Goal: Task Accomplishment & Management: Use online tool/utility

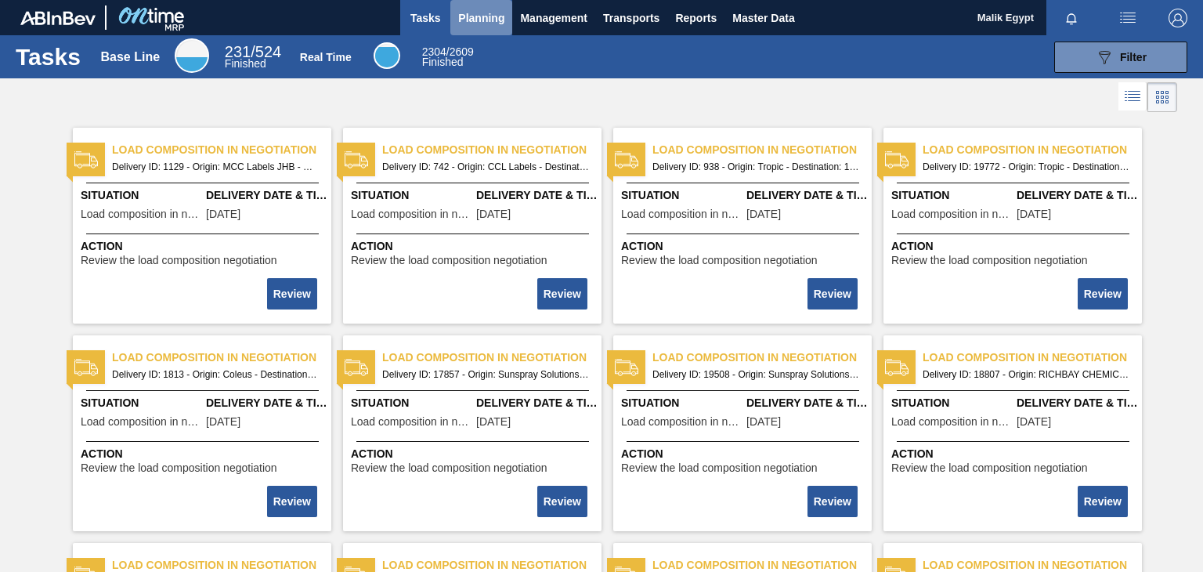
click at [481, 10] on span "Planning" at bounding box center [481, 18] width 46 height 19
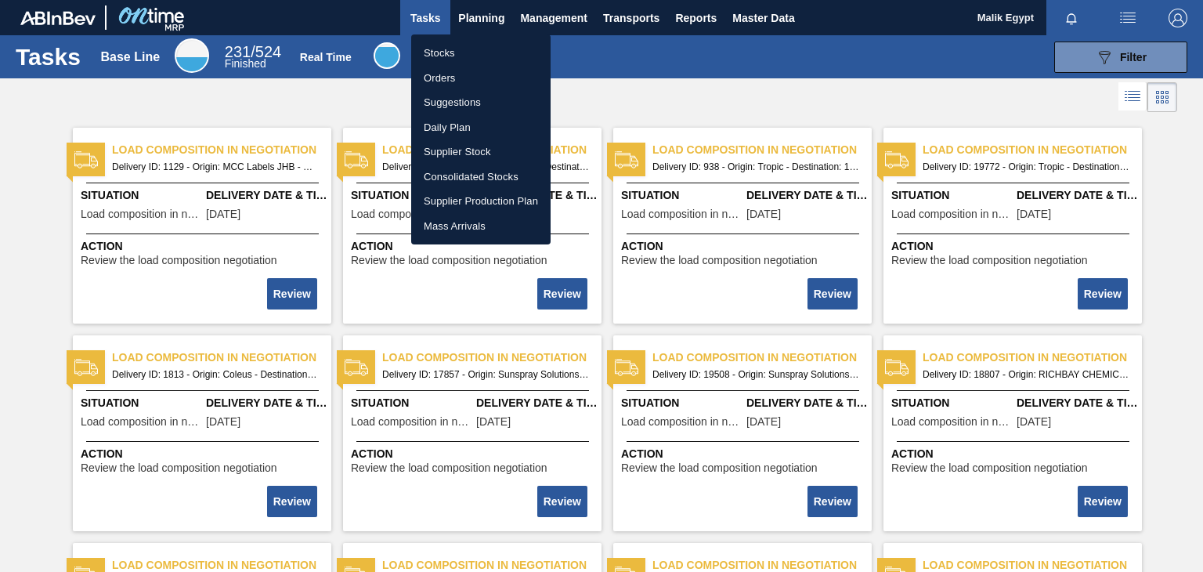
click at [446, 54] on li "Stocks" at bounding box center [480, 53] width 139 height 25
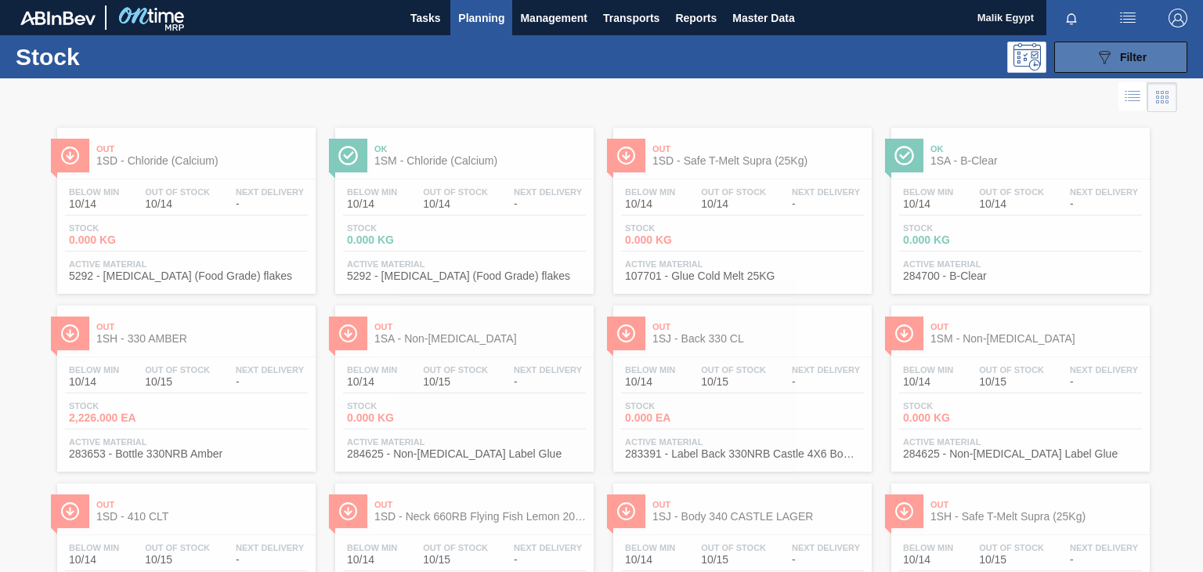
click at [1110, 52] on icon "089F7B8B-B2A5-4AFE-B5C0-19BA573D28AC" at bounding box center [1104, 57] width 19 height 19
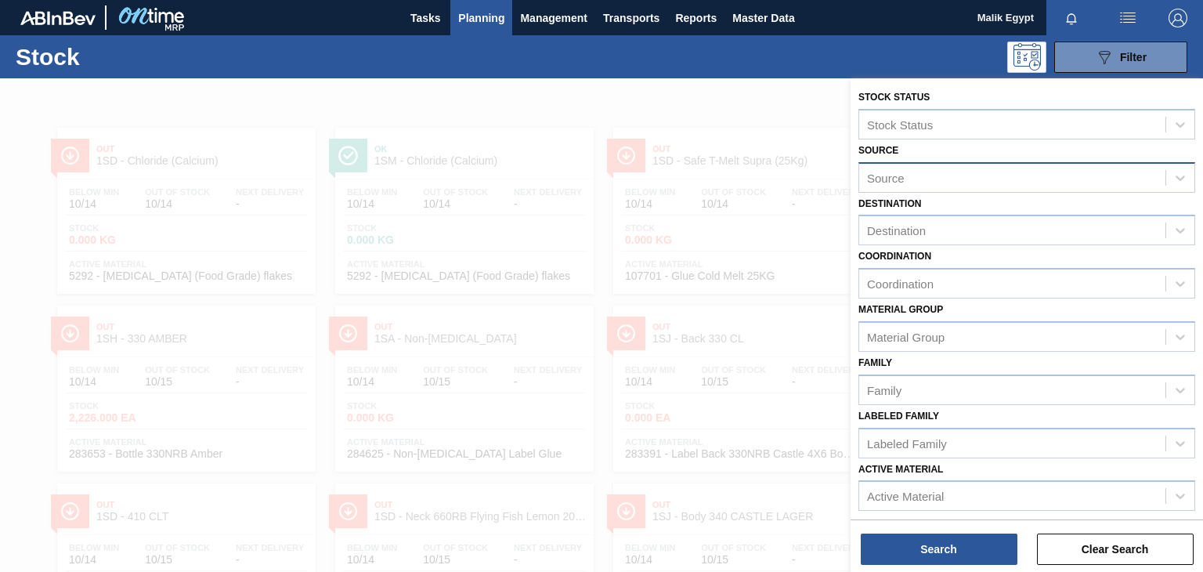
click at [1075, 179] on div "Source" at bounding box center [1012, 177] width 306 height 23
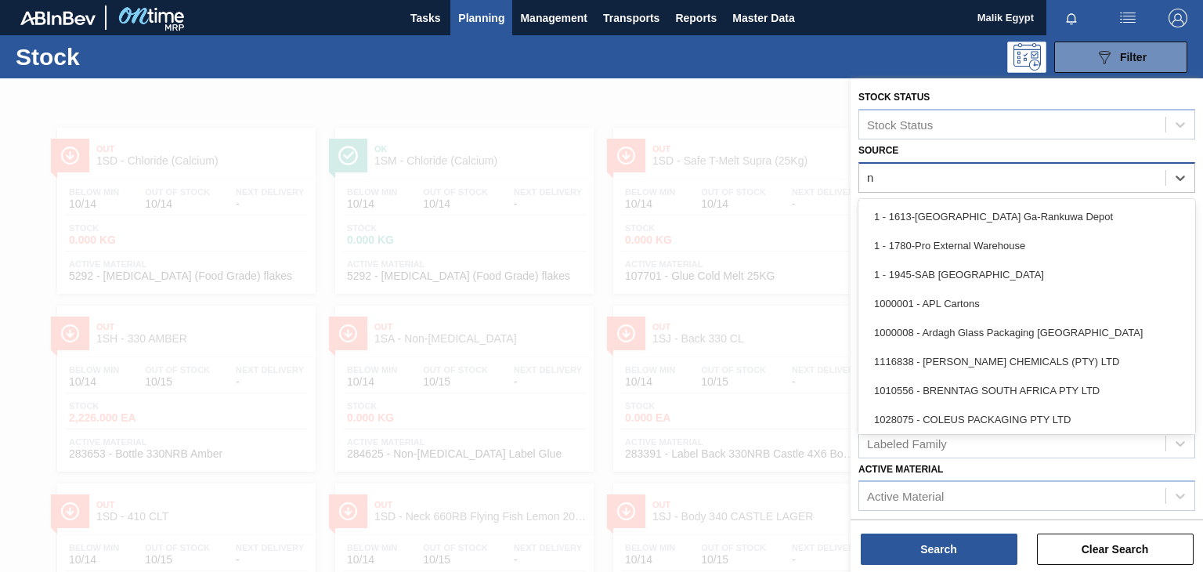
type input "no"
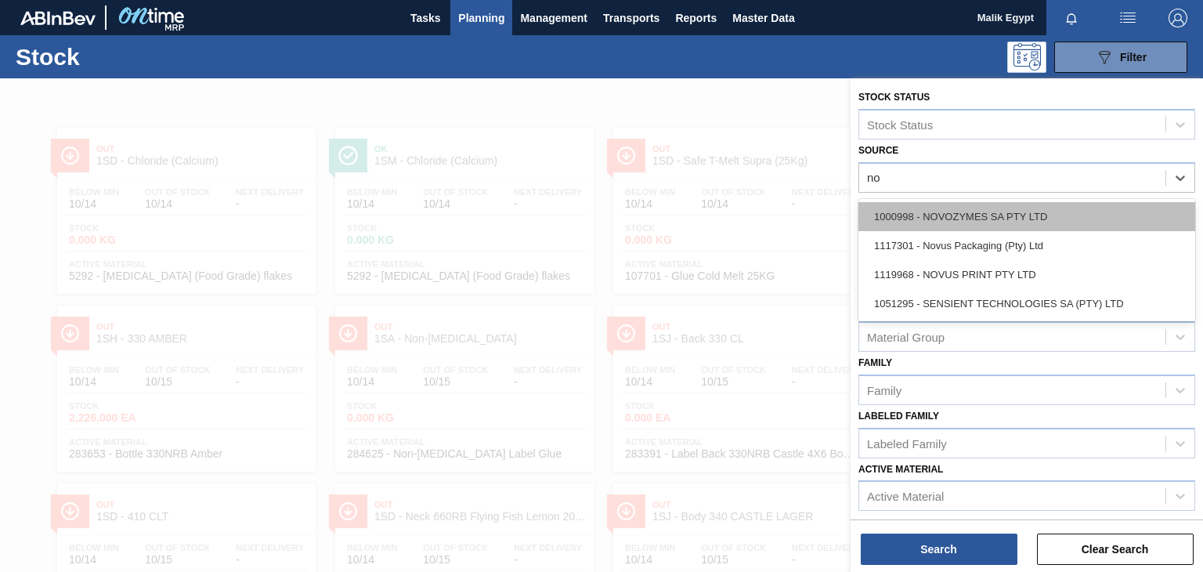
click at [1030, 220] on div "1000998 - NOVOZYMES SA PTY LTD" at bounding box center [1026, 216] width 337 height 29
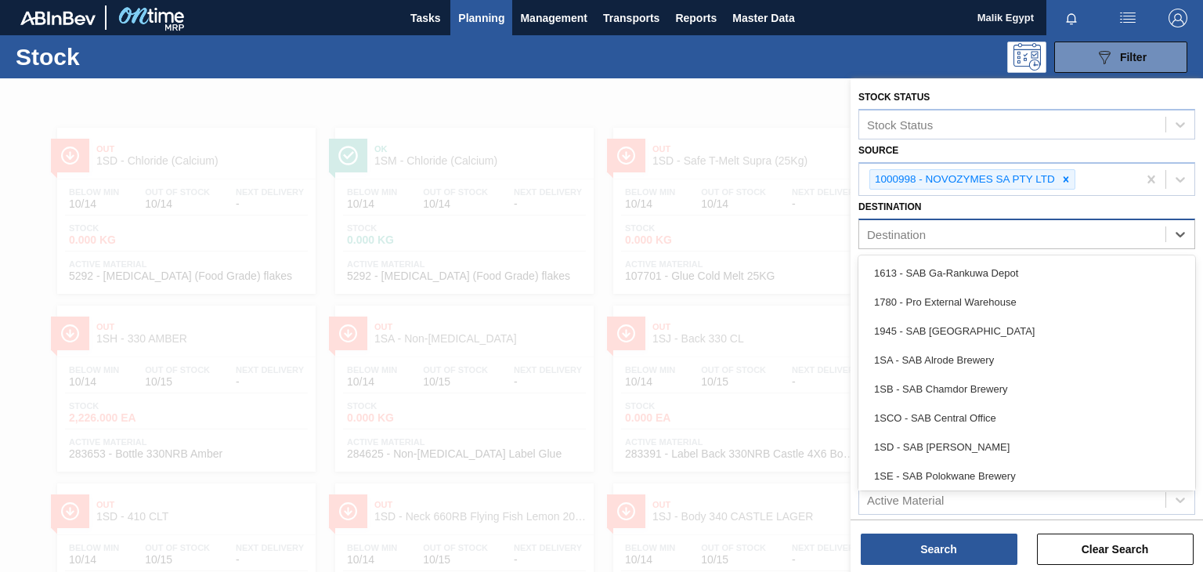
click at [999, 236] on div "Destination" at bounding box center [1012, 234] width 306 height 23
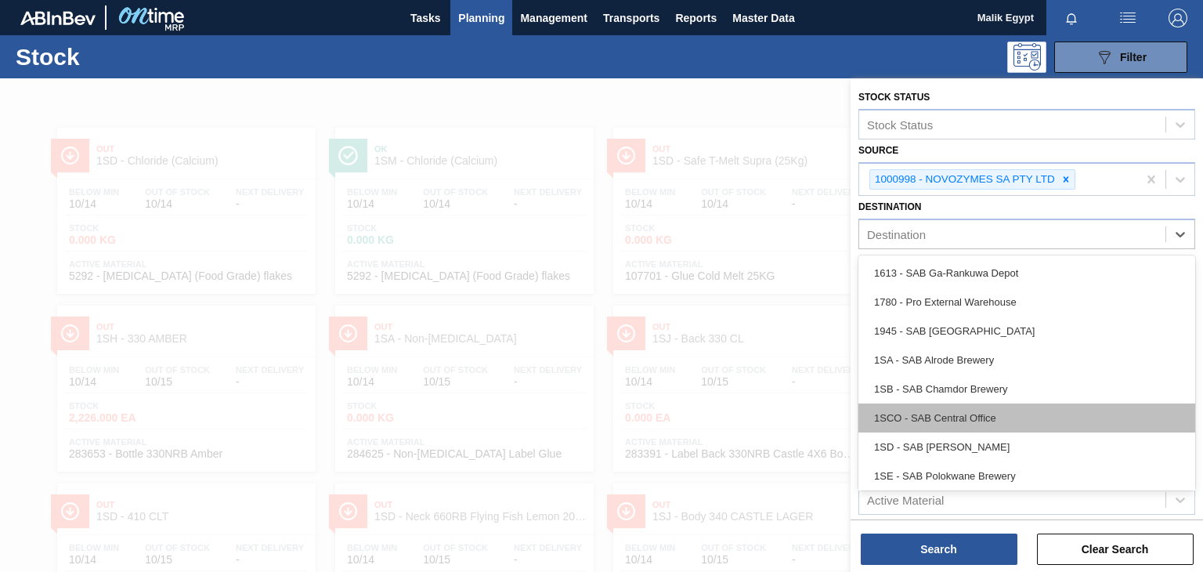
scroll to position [90, 0]
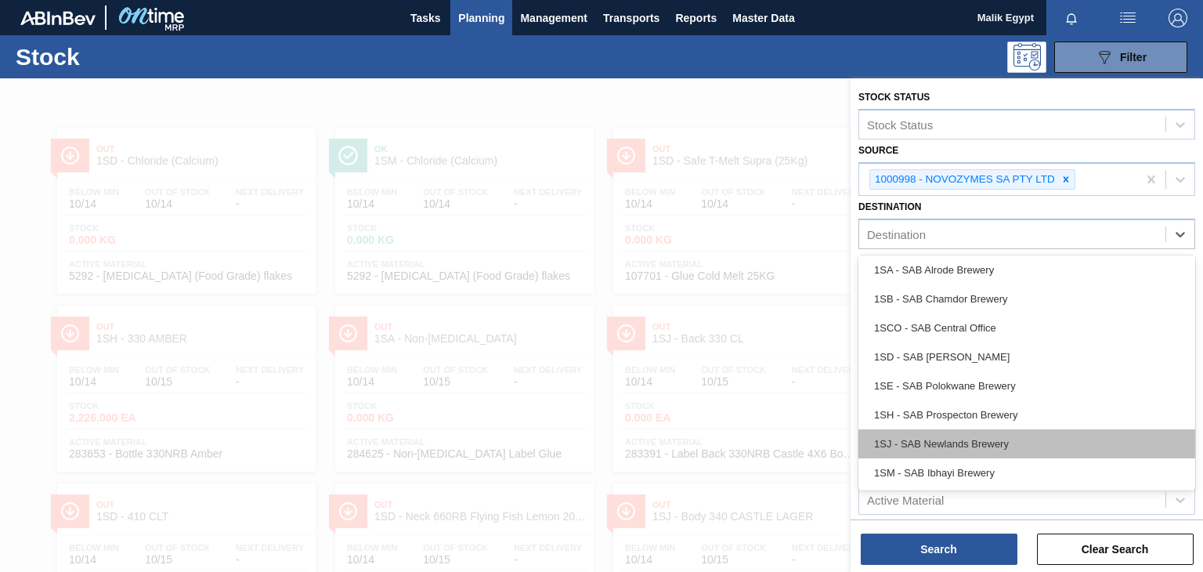
click at [972, 444] on div "1SJ - SAB Newlands Brewery" at bounding box center [1026, 443] width 337 height 29
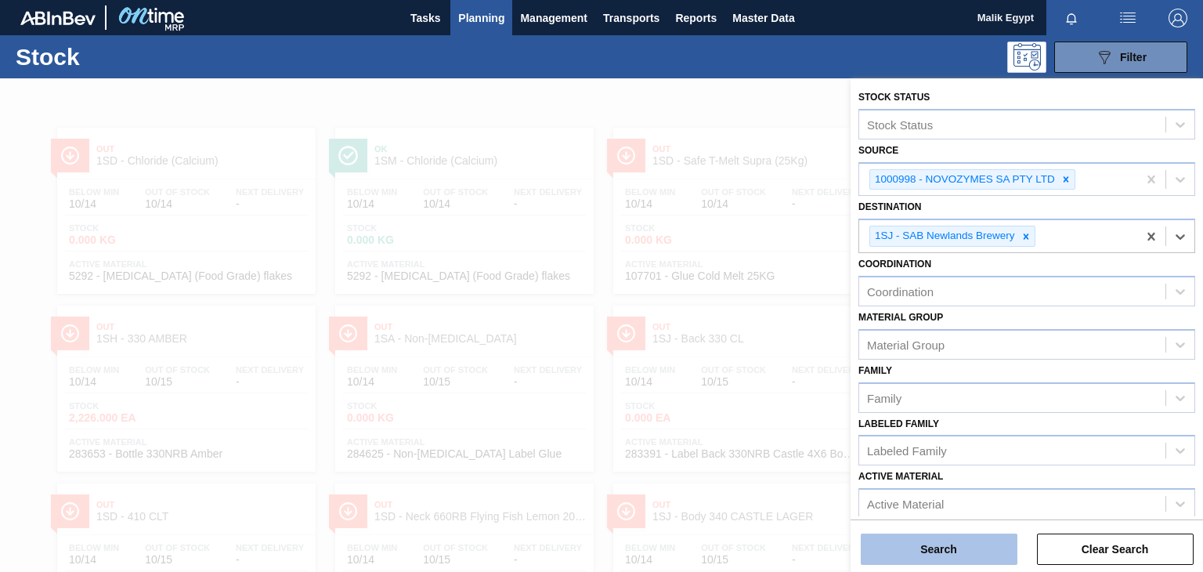
click at [940, 554] on button "Search" at bounding box center [938, 548] width 157 height 31
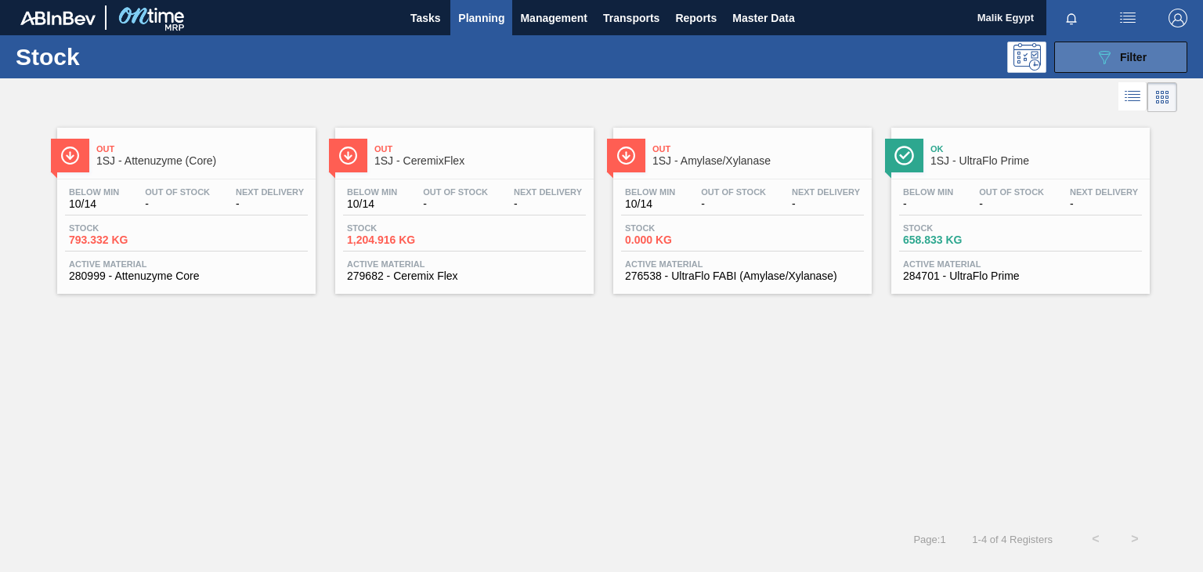
click at [1120, 60] on span "Filter" at bounding box center [1133, 57] width 27 height 13
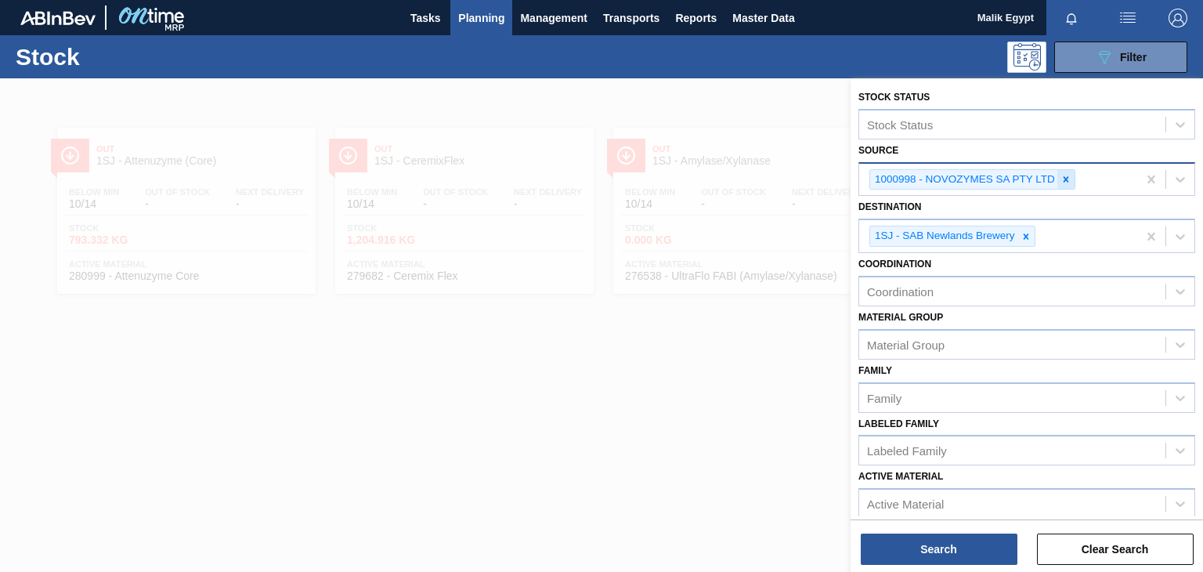
click at [1065, 177] on icon at bounding box center [1065, 178] width 5 height 5
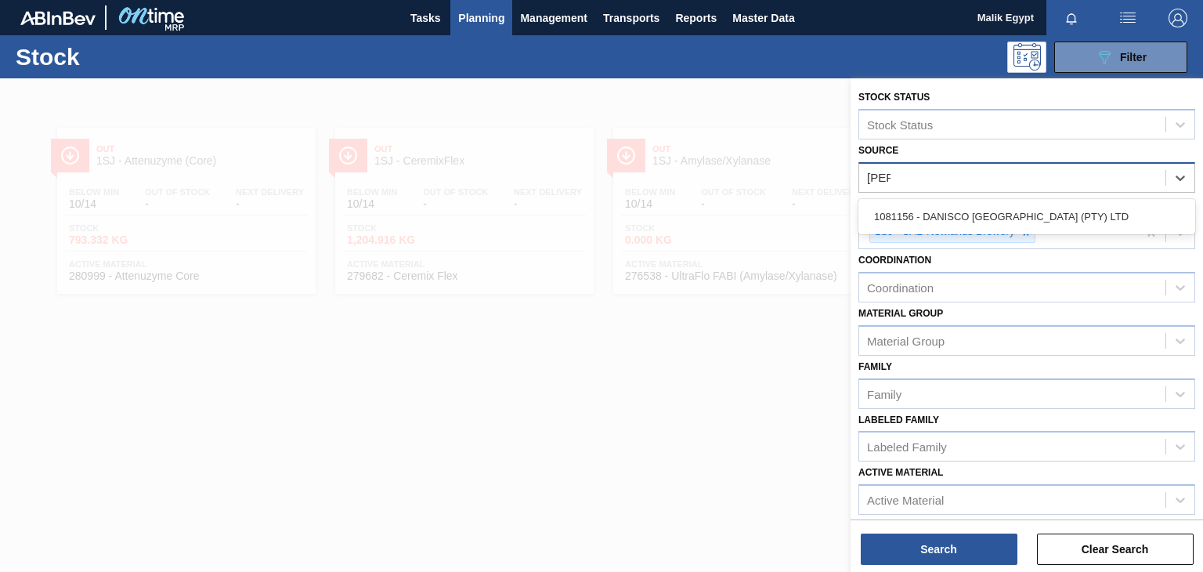
type input "[PERSON_NAME]"
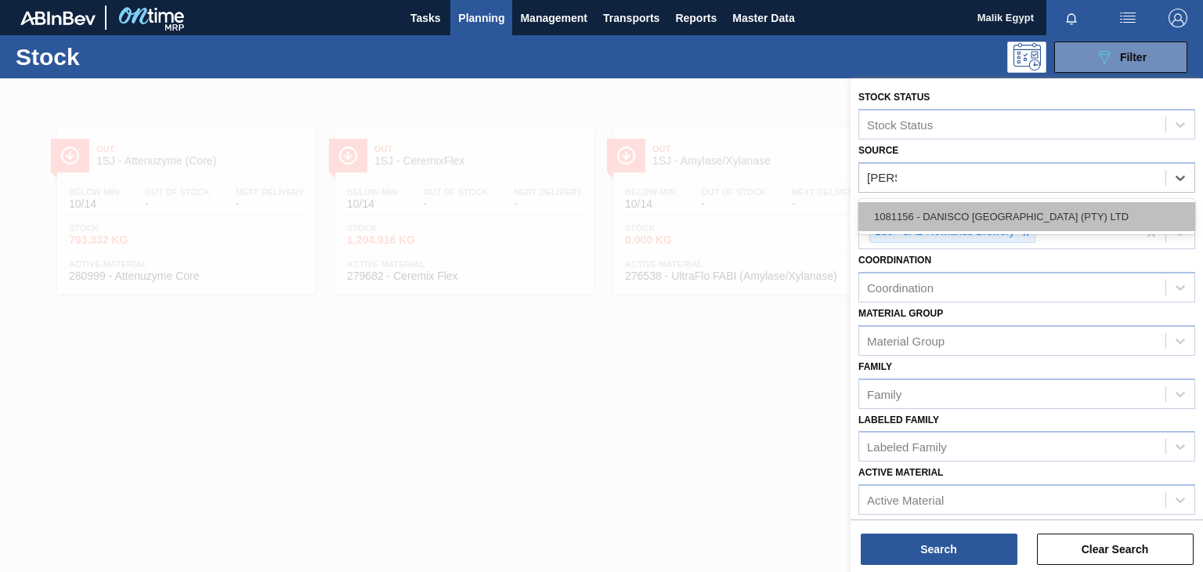
click at [1045, 217] on div "1081156 - DANISCO [GEOGRAPHIC_DATA] (PTY) LTD" at bounding box center [1026, 216] width 337 height 29
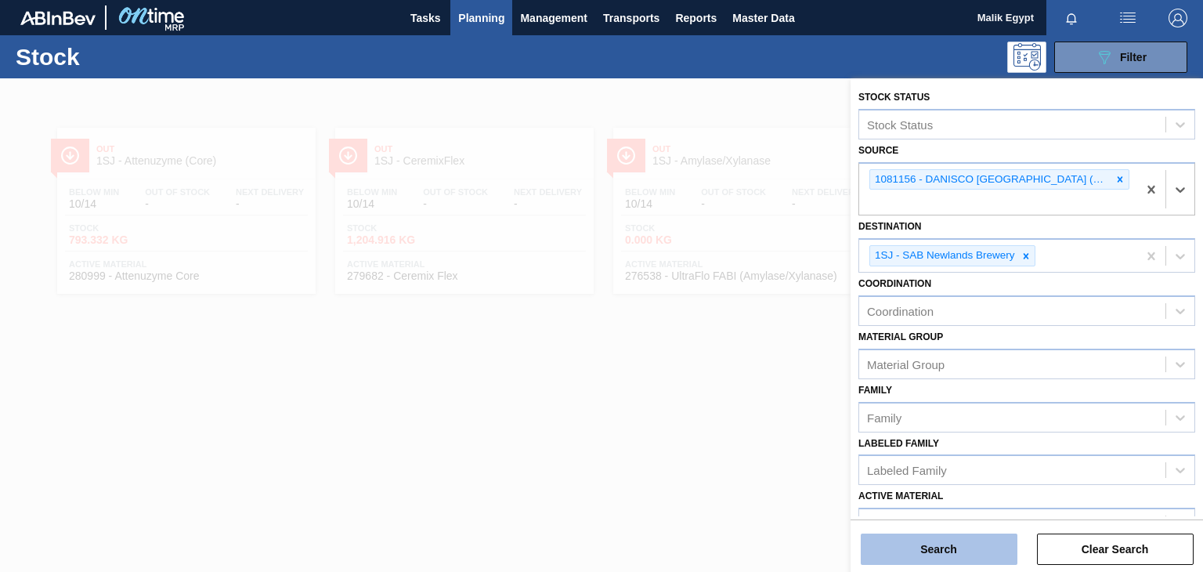
click at [984, 550] on button "Search" at bounding box center [938, 548] width 157 height 31
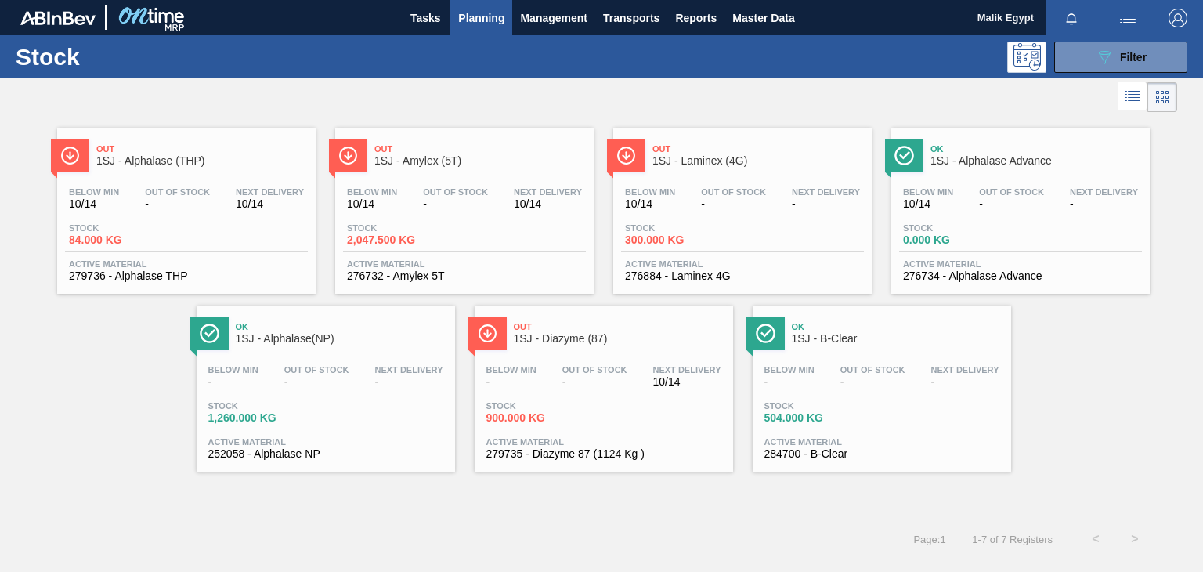
click at [734, 221] on div "Below Min 10/14 Out Of Stock - Next Delivery - Stock 300.000 KG Active Material…" at bounding box center [742, 232] width 258 height 106
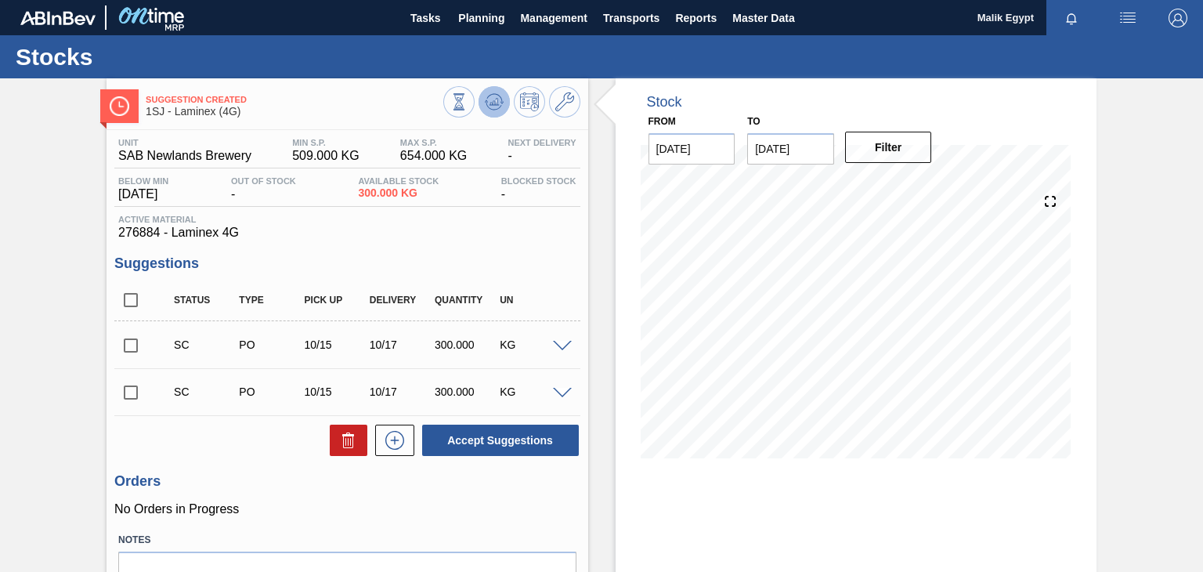
click at [496, 104] on icon at bounding box center [494, 101] width 10 height 7
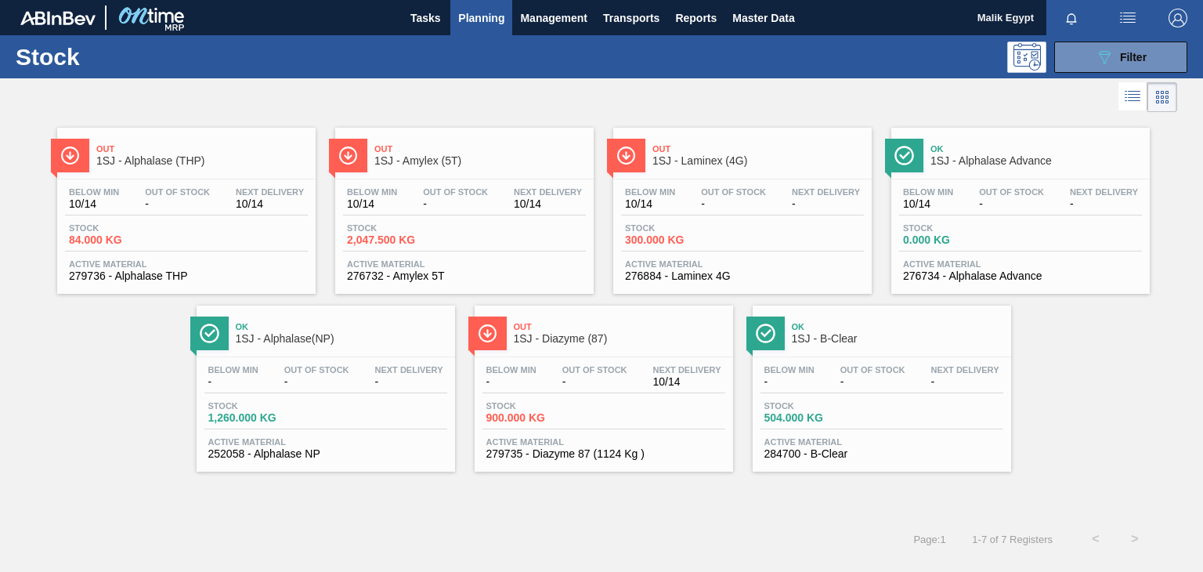
click at [444, 220] on div "Below Min 10/14 Out Of Stock - Next Delivery 10/14 Stock 2,047.500 KG Active Ma…" at bounding box center [464, 232] width 258 height 106
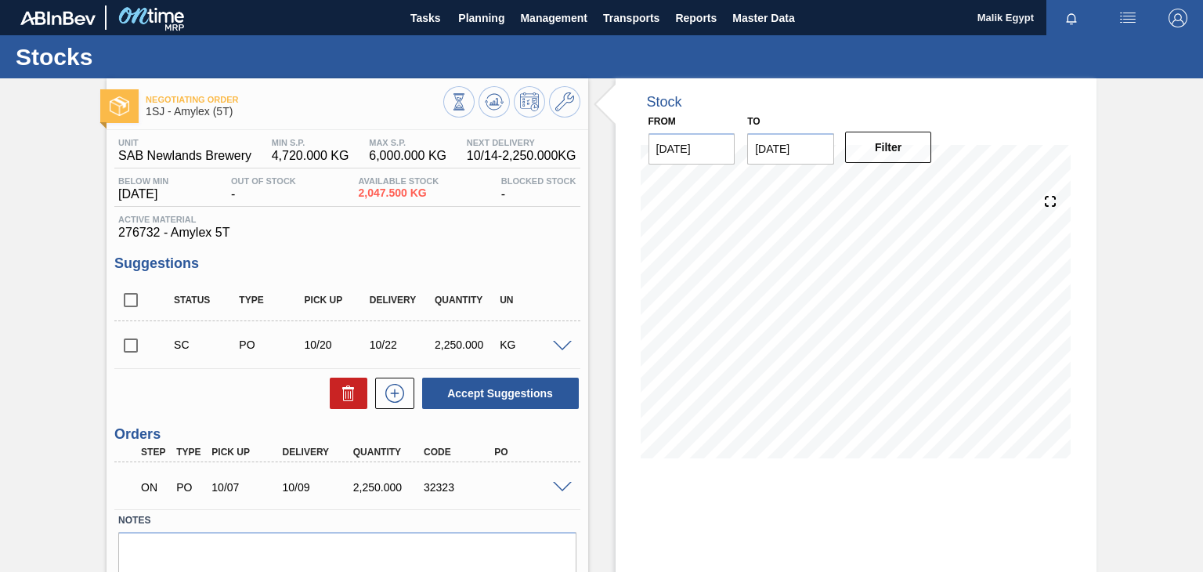
scroll to position [102, 0]
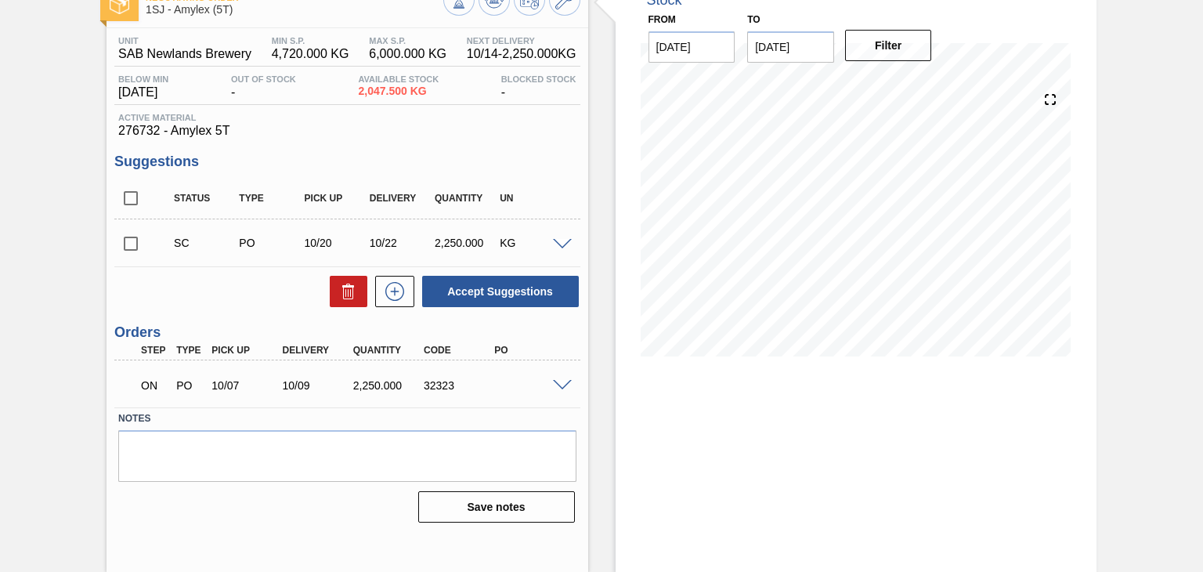
click at [564, 383] on span at bounding box center [562, 386] width 19 height 12
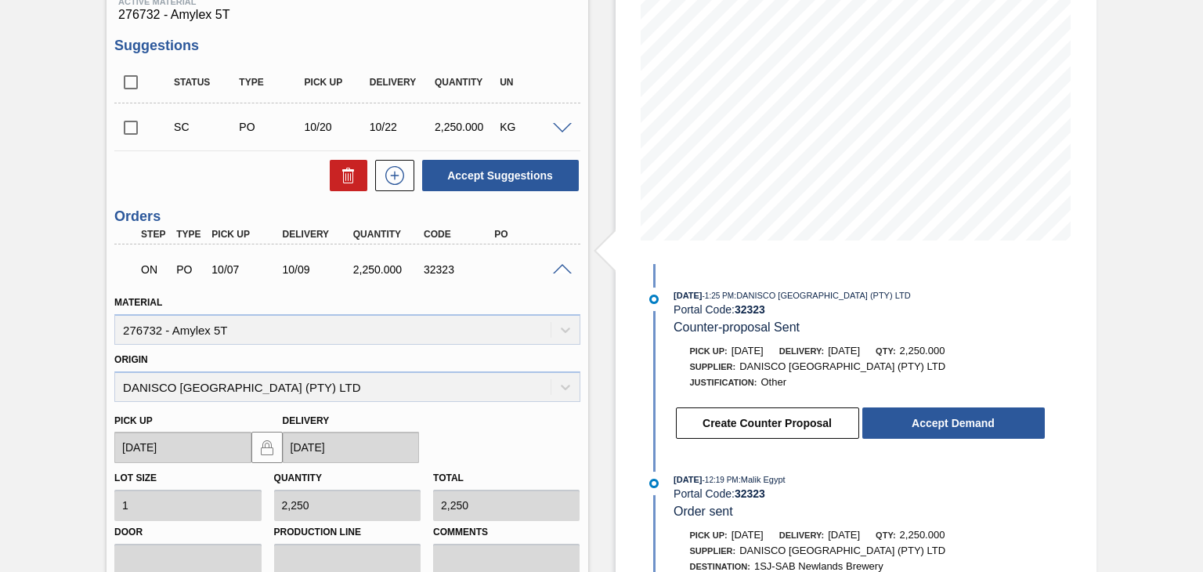
scroll to position [209, 0]
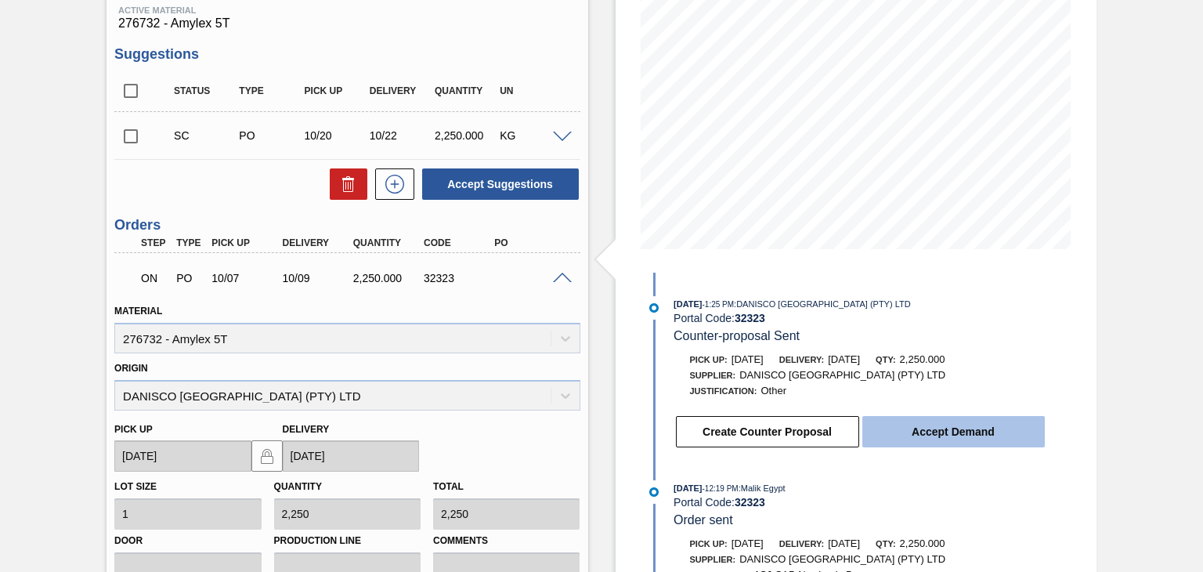
click at [964, 431] on button "Accept Demand" at bounding box center [953, 431] width 182 height 31
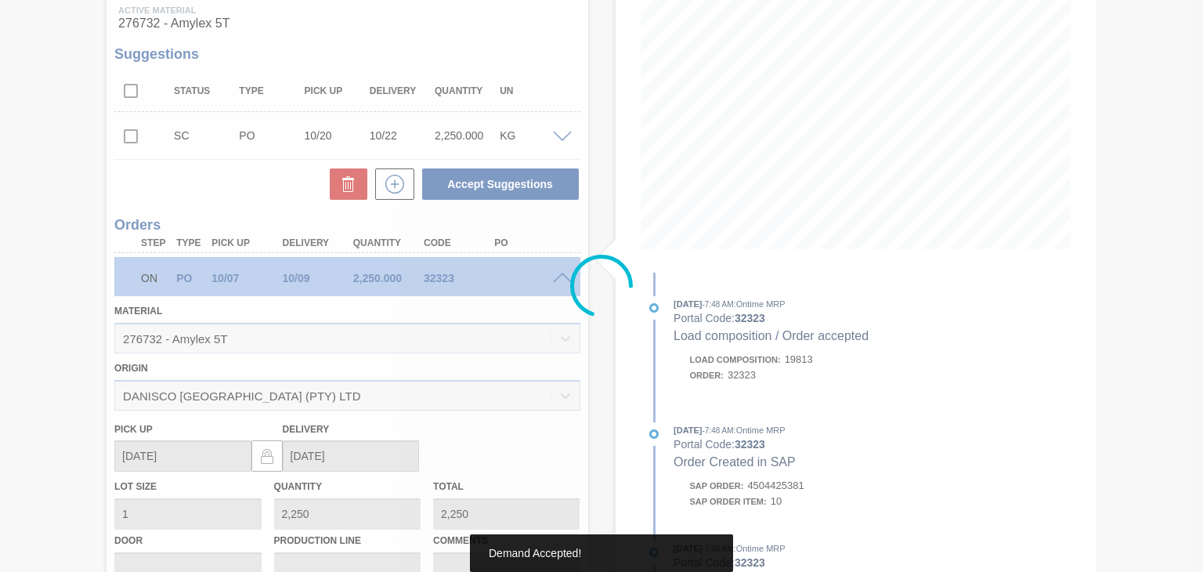
type up32323 "[DATE]"
type input "[DATE]"
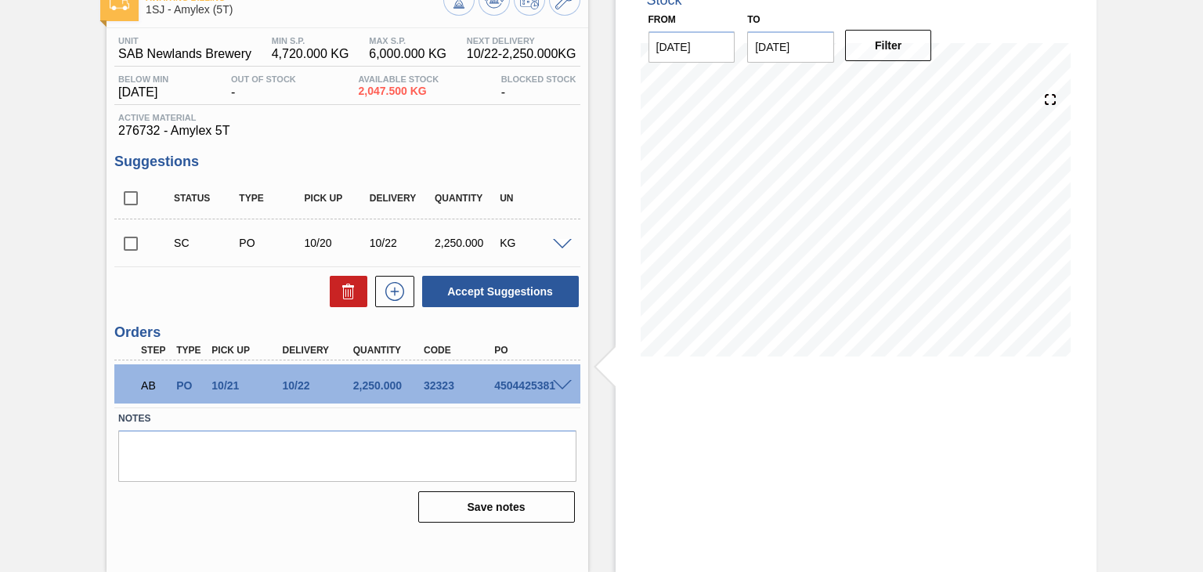
click at [496, 384] on div "4504425381" at bounding box center [529, 385] width 78 height 13
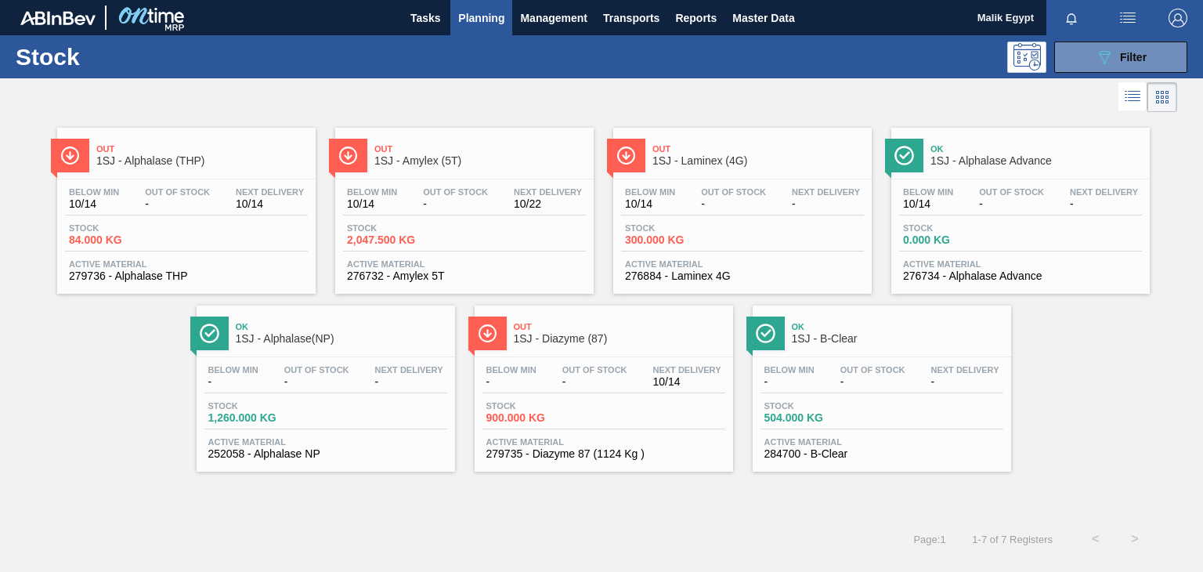
click at [608, 380] on span "-" at bounding box center [594, 382] width 65 height 12
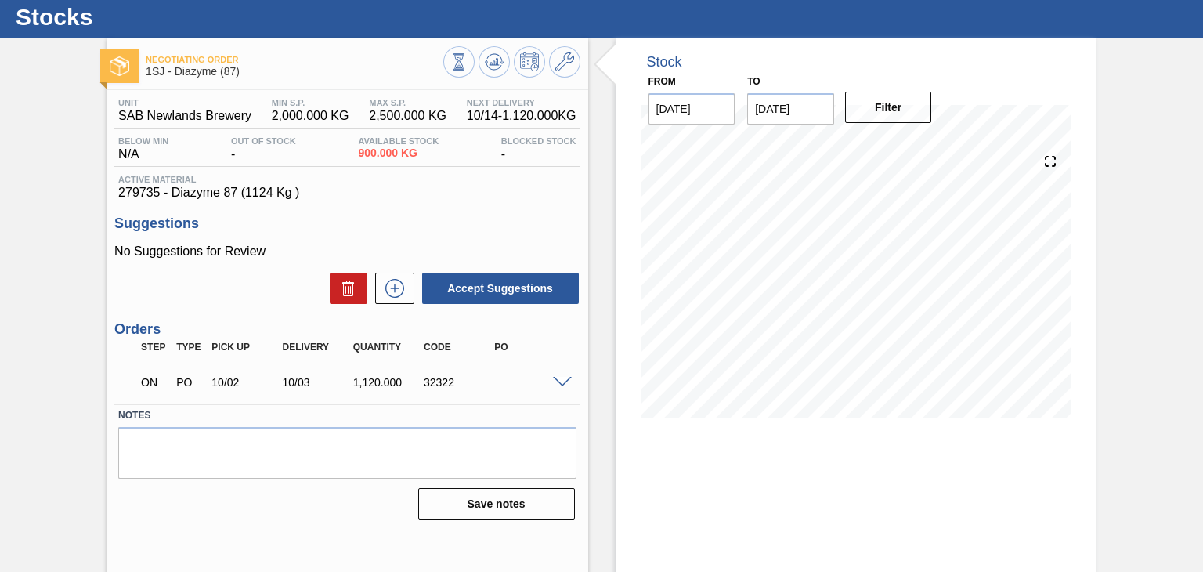
scroll to position [102, 0]
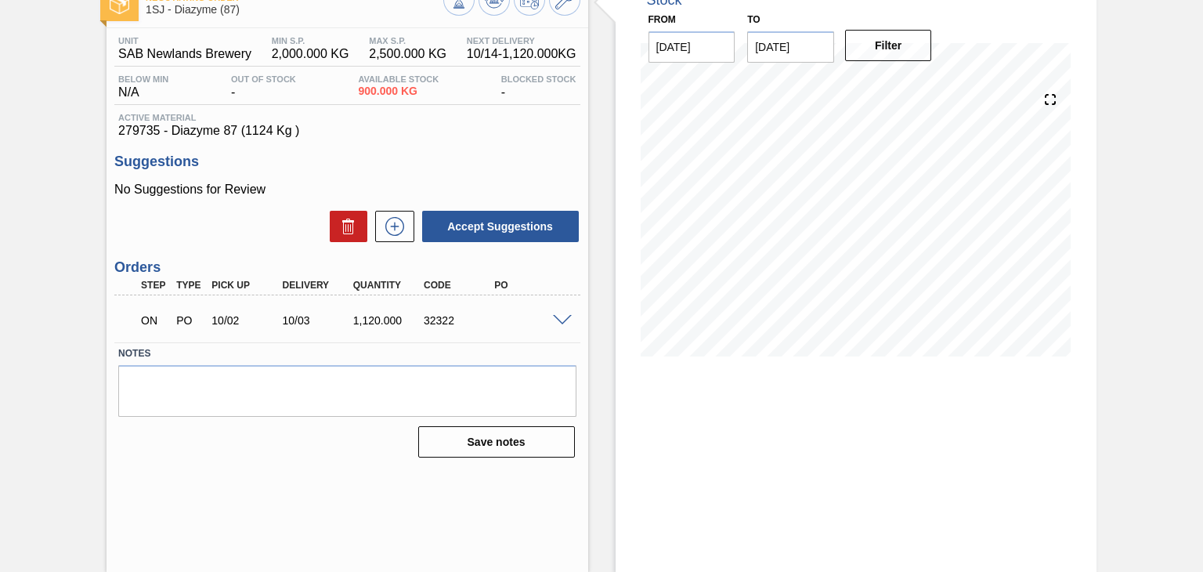
click at [562, 322] on span at bounding box center [562, 321] width 19 height 12
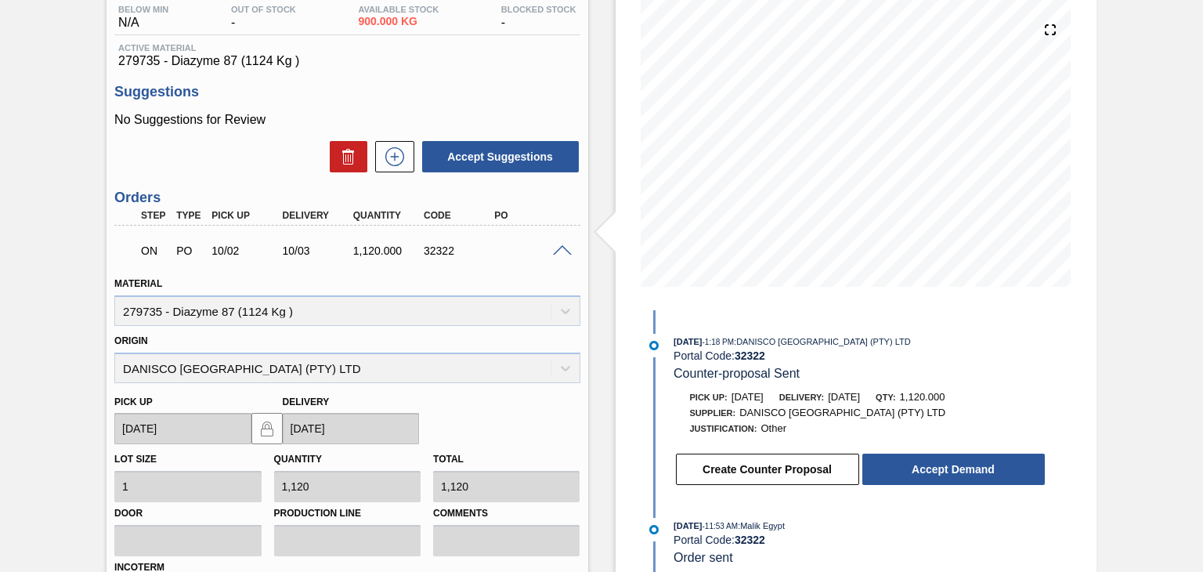
scroll to position [258, 0]
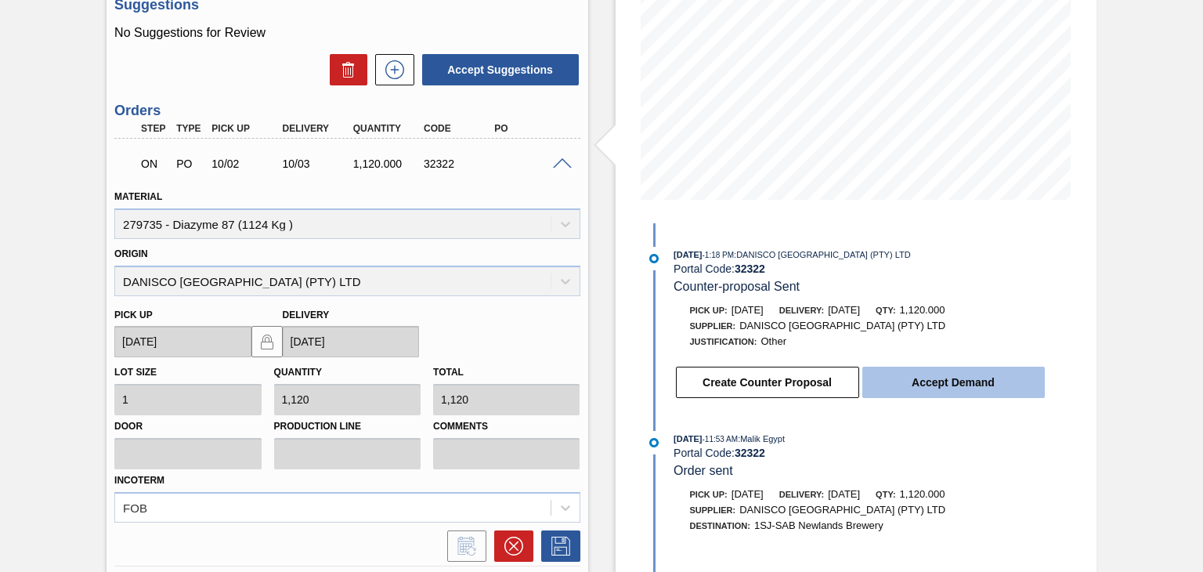
click at [951, 380] on button "Accept Demand" at bounding box center [953, 381] width 182 height 31
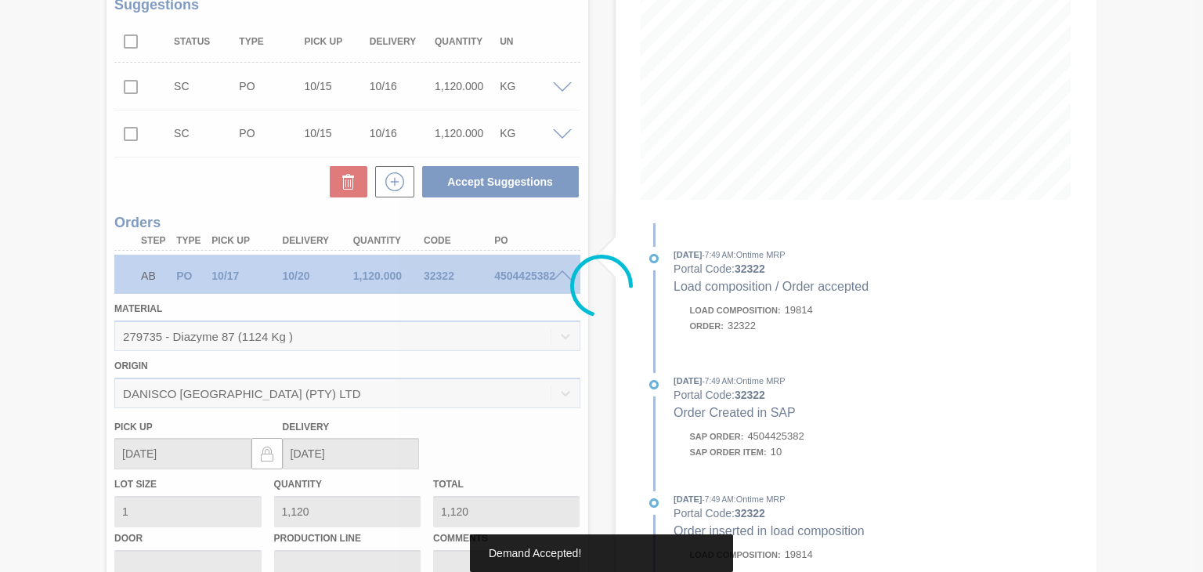
scroll to position [113, 0]
